Goal: Information Seeking & Learning: Understand process/instructions

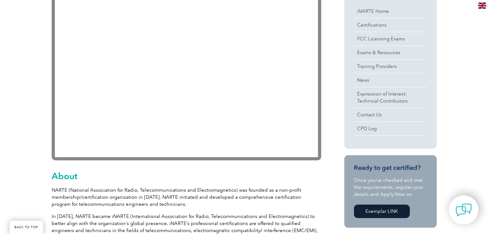
scroll to position [160, 0]
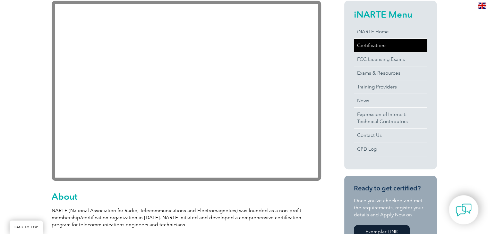
click at [366, 45] on link "Certifications" at bounding box center [390, 45] width 73 height 13
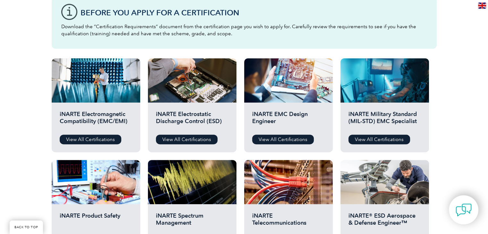
scroll to position [192, 0]
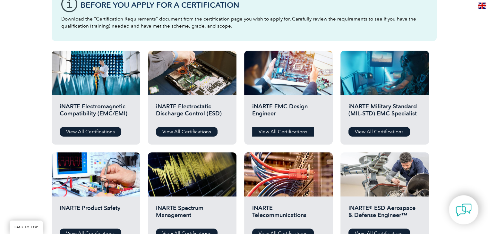
click at [293, 132] on link "View All Certifications" at bounding box center [283, 132] width 62 height 10
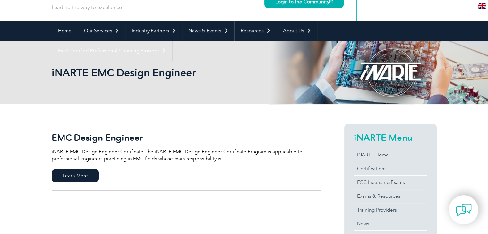
scroll to position [38, 0]
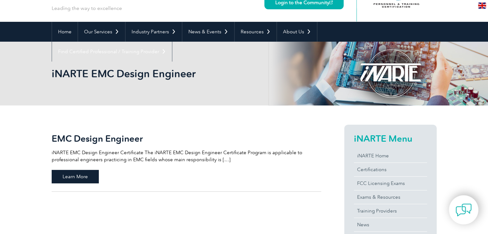
click at [79, 178] on span "Learn More" at bounding box center [75, 176] width 47 height 13
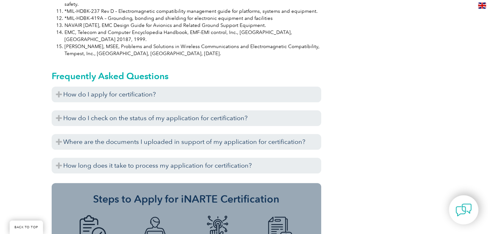
scroll to position [673, 0]
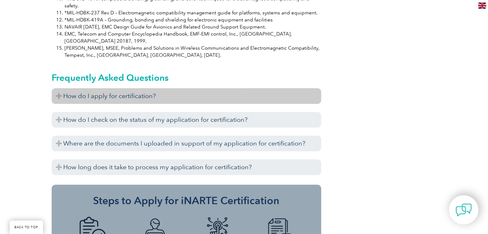
click at [59, 88] on h3 "How do I apply for certification?" at bounding box center [186, 96] width 269 height 16
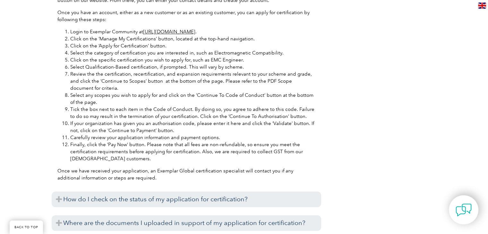
scroll to position [930, 0]
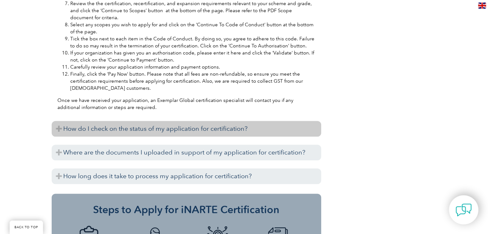
click at [61, 121] on h3 "How do I check on the status of my application for certification?" at bounding box center [186, 129] width 269 height 16
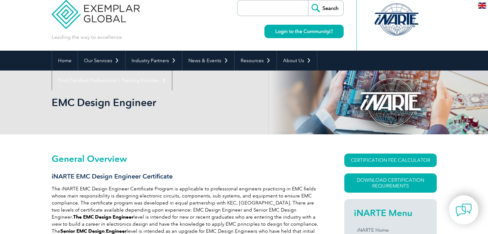
scroll to position [0, 0]
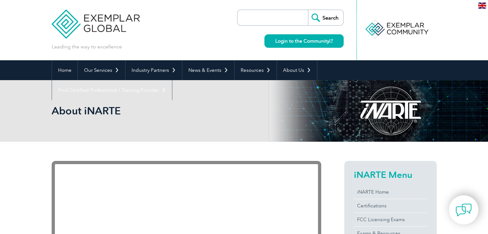
drag, startPoint x: 403, startPoint y: 0, endPoint x: 451, endPoint y: 19, distance: 51.6
click at [451, 19] on header "Leading the way to excellence Search" at bounding box center [244, 30] width 488 height 60
